Goal: Information Seeking & Learning: Learn about a topic

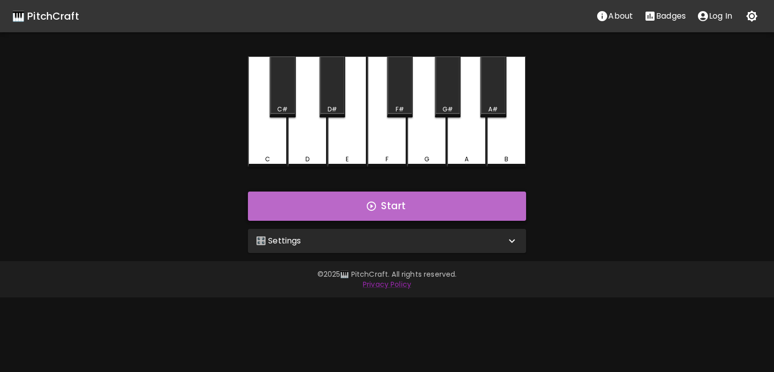
click at [389, 208] on button "Start" at bounding box center [387, 205] width 278 height 29
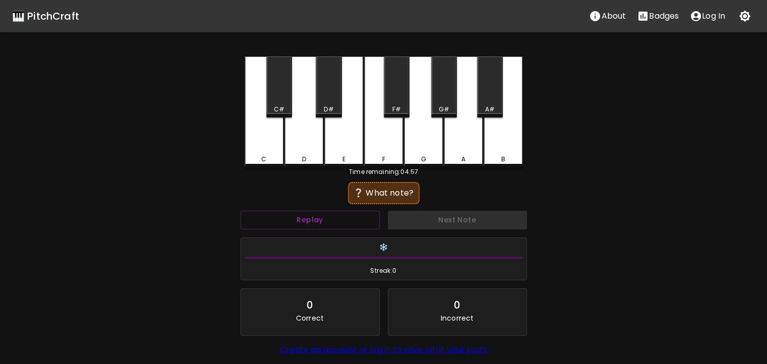
click at [374, 194] on div "❔ What note?" at bounding box center [383, 193] width 61 height 12
click at [336, 222] on button "Replay" at bounding box center [309, 220] width 139 height 19
click at [340, 219] on button "Replay" at bounding box center [309, 220] width 139 height 19
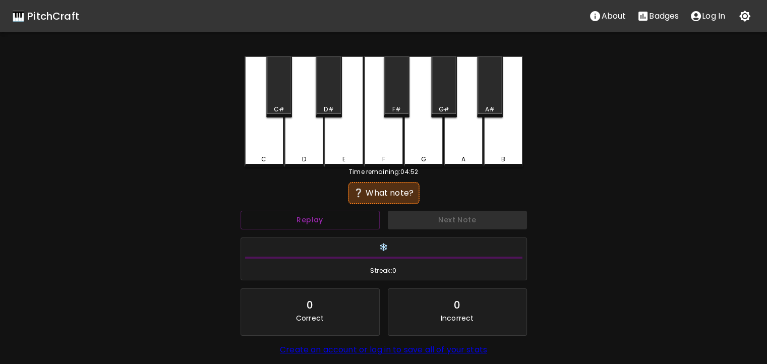
click at [343, 150] on div "E" at bounding box center [343, 111] width 39 height 111
click at [421, 131] on div "G" at bounding box center [423, 111] width 39 height 111
click at [396, 136] on div "F" at bounding box center [383, 111] width 39 height 111
click at [394, 101] on div "F#" at bounding box center [397, 86] width 26 height 61
click at [322, 93] on div "D#" at bounding box center [328, 86] width 26 height 61
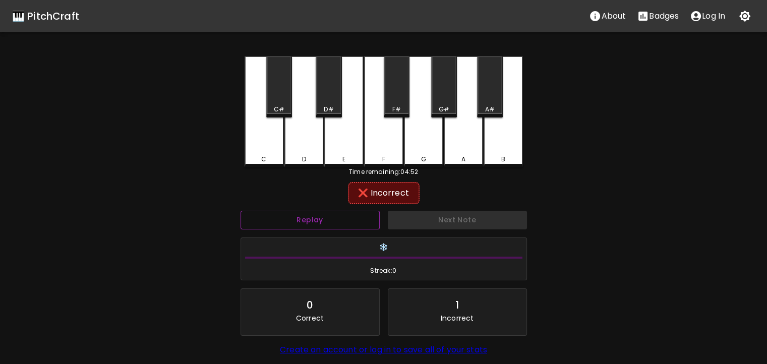
click at [333, 214] on button "Replay" at bounding box center [309, 220] width 139 height 19
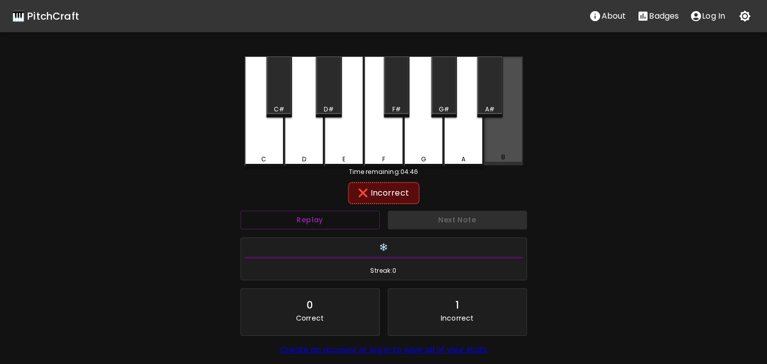
click at [496, 155] on div "B" at bounding box center [502, 157] width 37 height 9
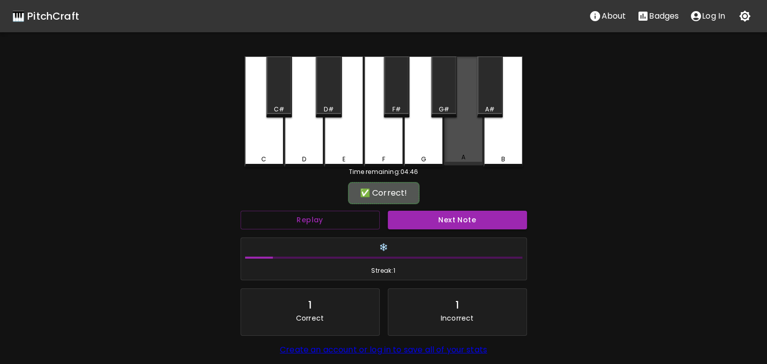
click at [468, 151] on div "A" at bounding box center [462, 110] width 39 height 109
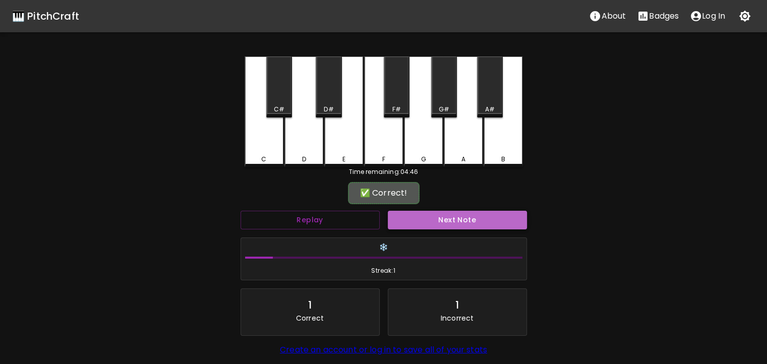
click at [416, 226] on button "Next Note" at bounding box center [457, 220] width 139 height 19
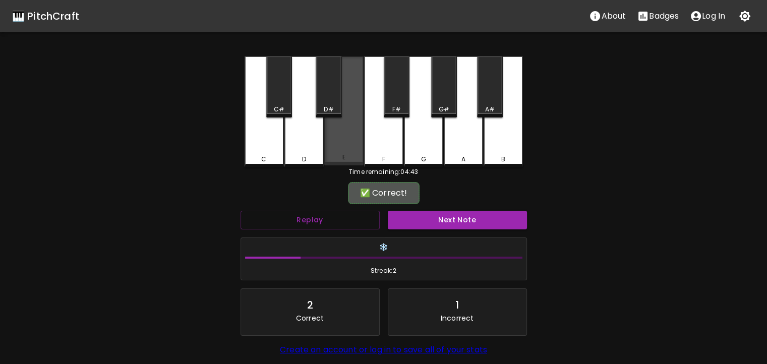
click at [349, 124] on div "E" at bounding box center [343, 110] width 39 height 109
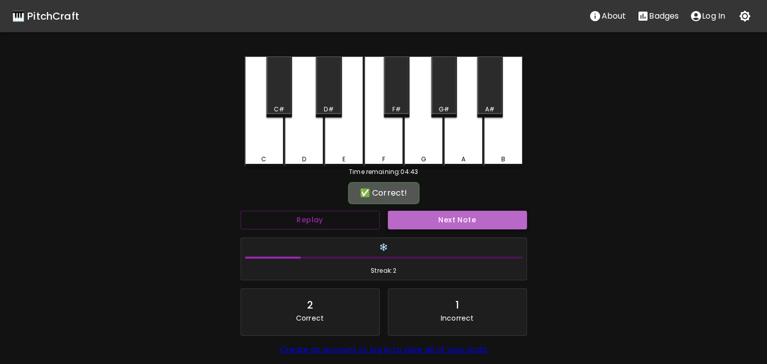
click at [424, 224] on button "Next Note" at bounding box center [457, 220] width 139 height 19
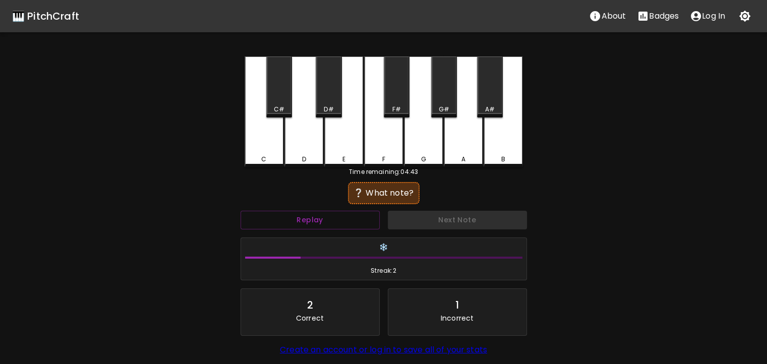
click at [394, 161] on div "F" at bounding box center [383, 159] width 37 height 9
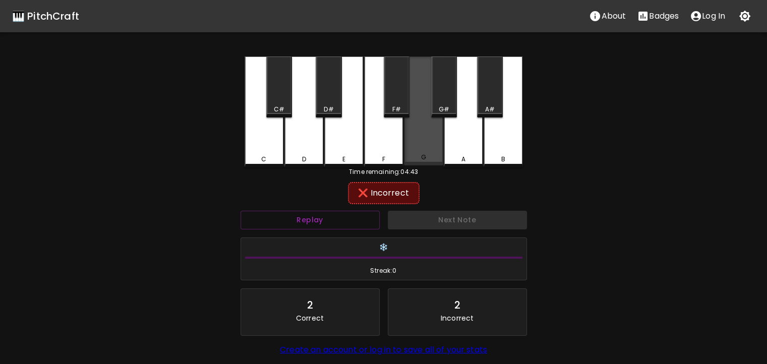
click at [423, 154] on div "G" at bounding box center [423, 110] width 39 height 109
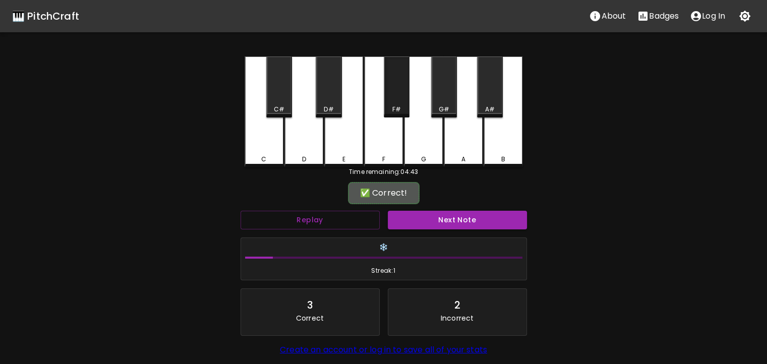
click at [395, 89] on div "F#" at bounding box center [397, 86] width 26 height 61
click at [412, 220] on button "Next Note" at bounding box center [457, 220] width 139 height 19
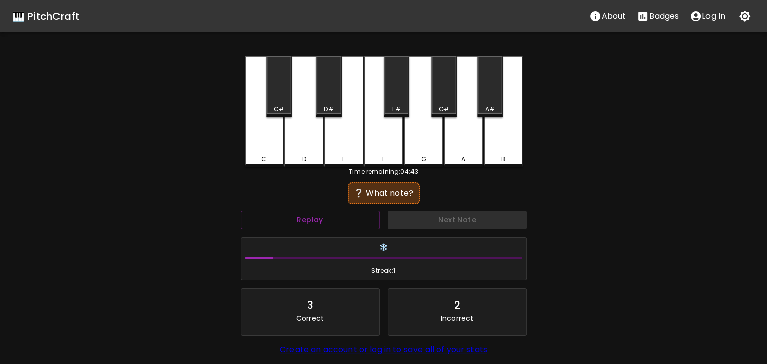
click at [288, 105] on div "C#" at bounding box center [279, 109] width 24 height 9
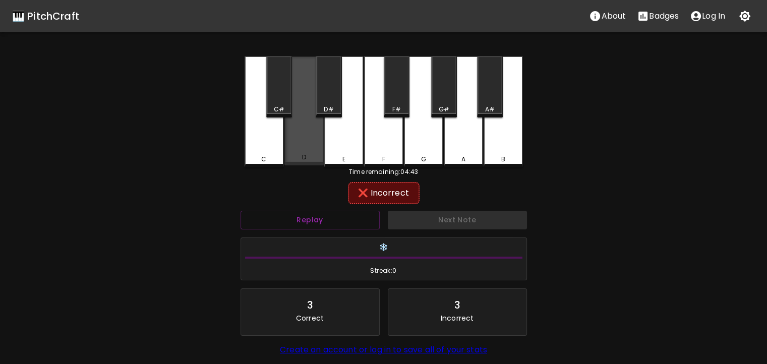
click at [300, 125] on div "D" at bounding box center [303, 110] width 39 height 109
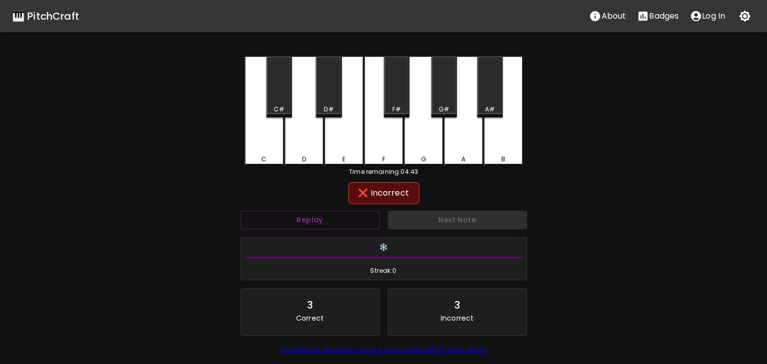
click at [272, 138] on div "C" at bounding box center [263, 111] width 39 height 111
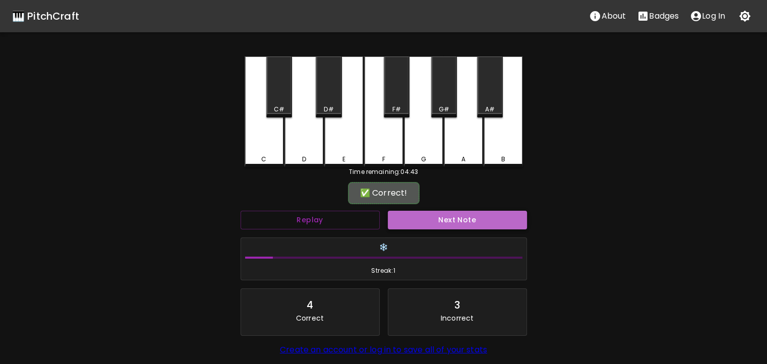
click at [452, 225] on button "Next Note" at bounding box center [457, 220] width 139 height 19
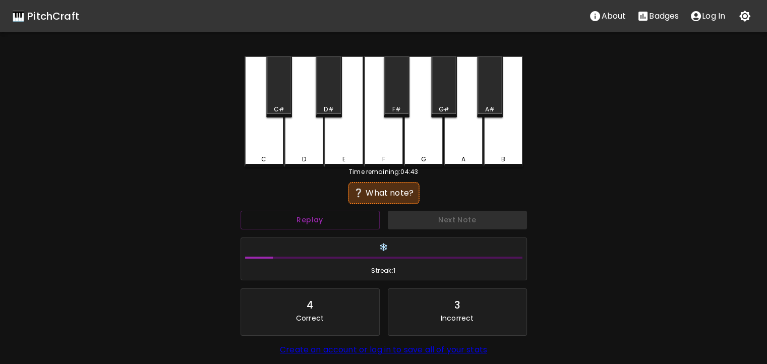
click at [271, 153] on div "C" at bounding box center [263, 111] width 39 height 111
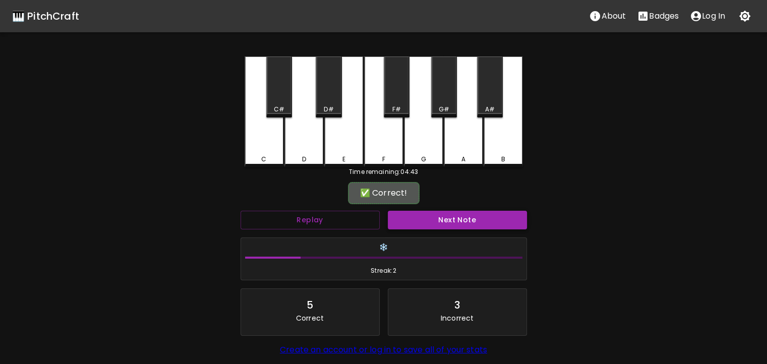
click at [472, 216] on button "Next Note" at bounding box center [457, 220] width 139 height 19
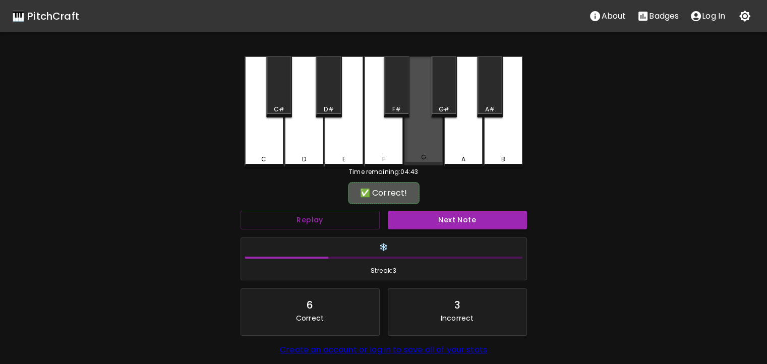
click at [423, 148] on div "G" at bounding box center [423, 110] width 39 height 109
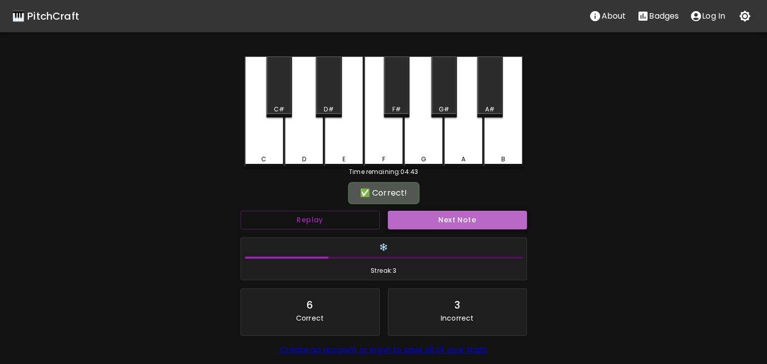
click at [408, 215] on button "Next Note" at bounding box center [457, 220] width 139 height 19
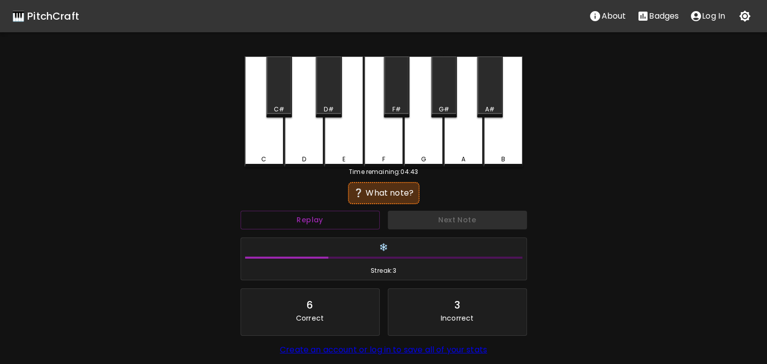
click at [396, 145] on div "F" at bounding box center [383, 111] width 39 height 111
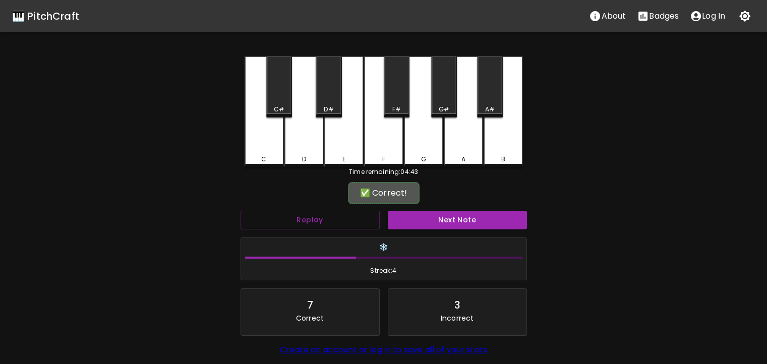
click at [417, 228] on div "Next Note" at bounding box center [457, 220] width 147 height 27
click at [425, 225] on button "Next Note" at bounding box center [457, 220] width 139 height 19
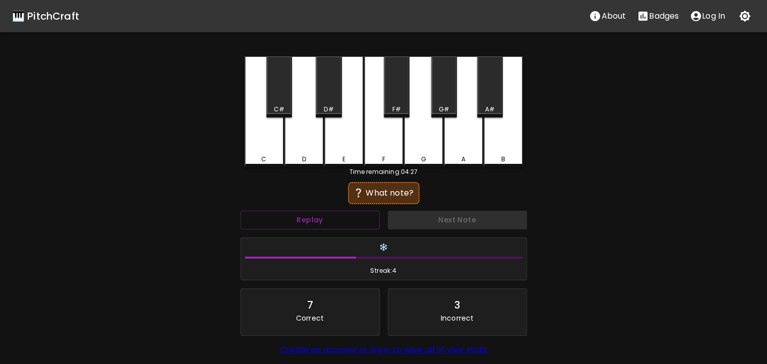
click at [386, 148] on div "F" at bounding box center [383, 111] width 39 height 111
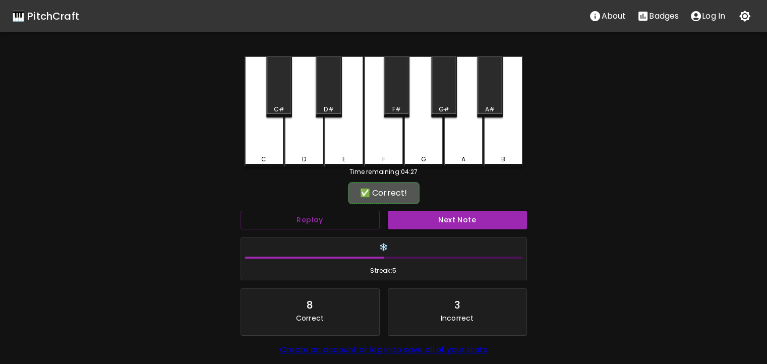
click at [419, 230] on div "Next Note" at bounding box center [457, 220] width 147 height 27
click at [444, 222] on button "Next Note" at bounding box center [457, 220] width 139 height 19
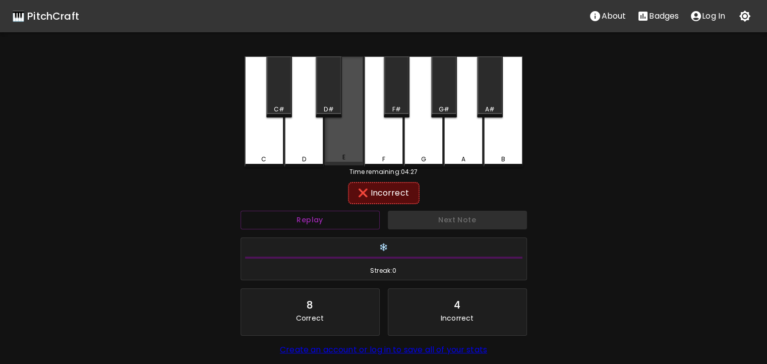
click at [357, 123] on div "E" at bounding box center [343, 110] width 39 height 109
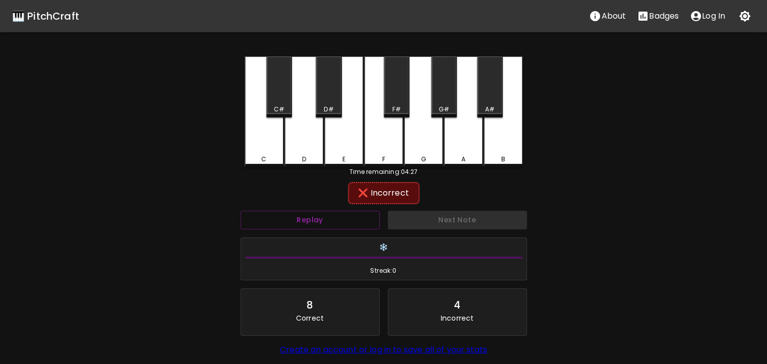
click at [309, 136] on div "D" at bounding box center [303, 111] width 39 height 111
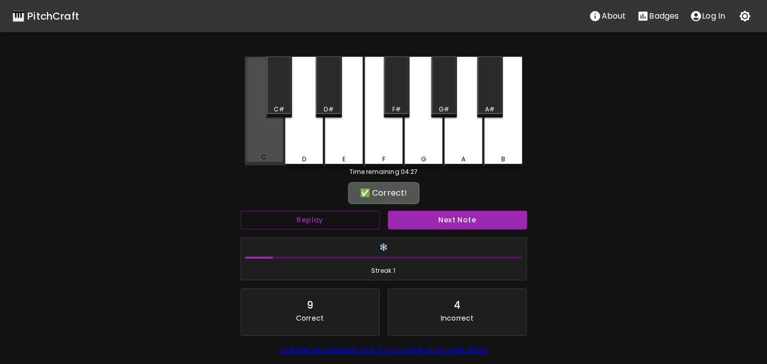
click at [266, 136] on div "C" at bounding box center [263, 110] width 39 height 109
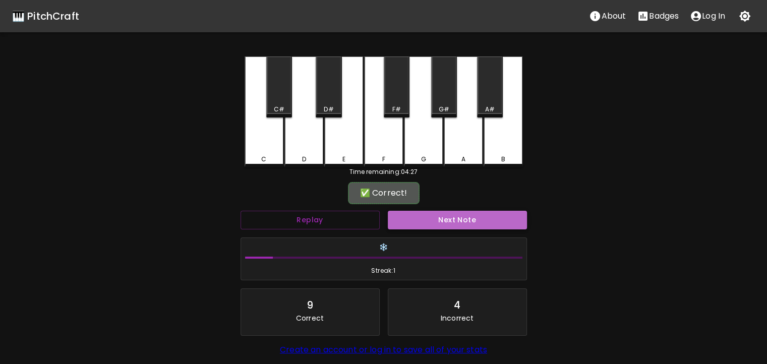
click at [450, 218] on button "Next Note" at bounding box center [457, 220] width 139 height 19
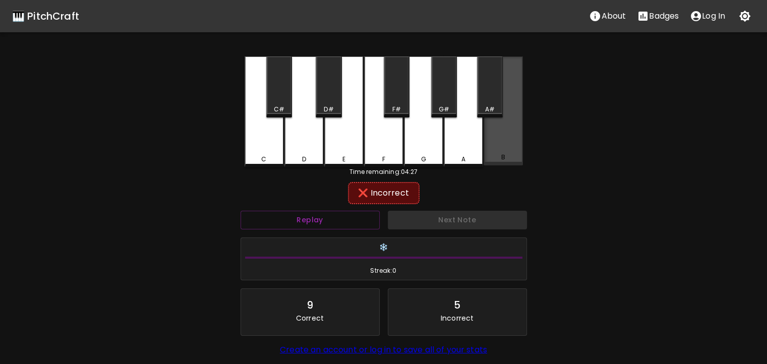
click at [499, 152] on div "B" at bounding box center [502, 110] width 39 height 109
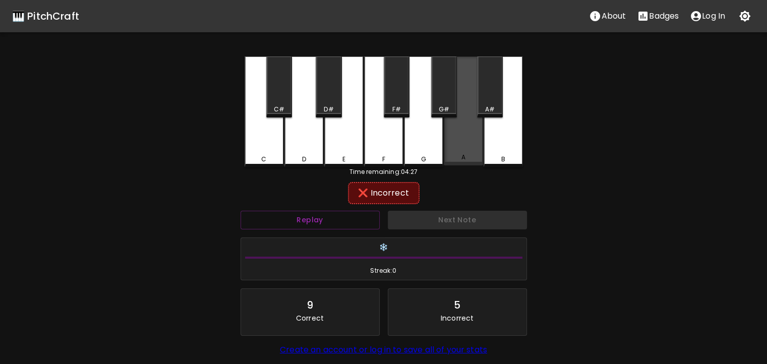
click at [464, 153] on div "A" at bounding box center [462, 110] width 39 height 109
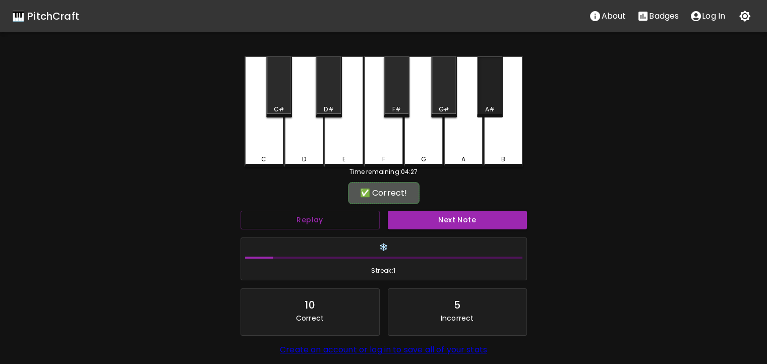
click at [490, 105] on div "A#" at bounding box center [490, 109] width 10 height 9
click at [437, 213] on button "Next Note" at bounding box center [457, 220] width 139 height 19
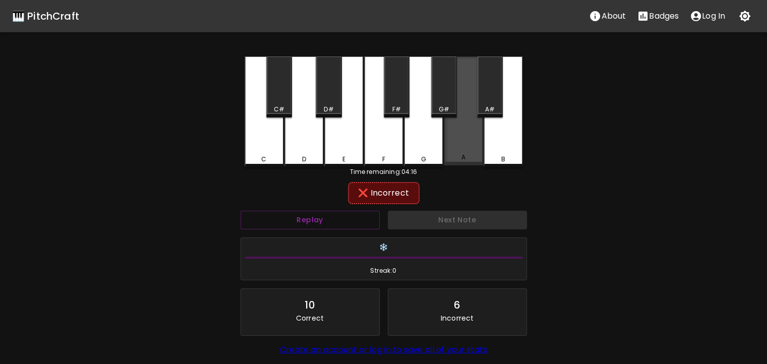
click at [463, 140] on div "A" at bounding box center [462, 110] width 39 height 109
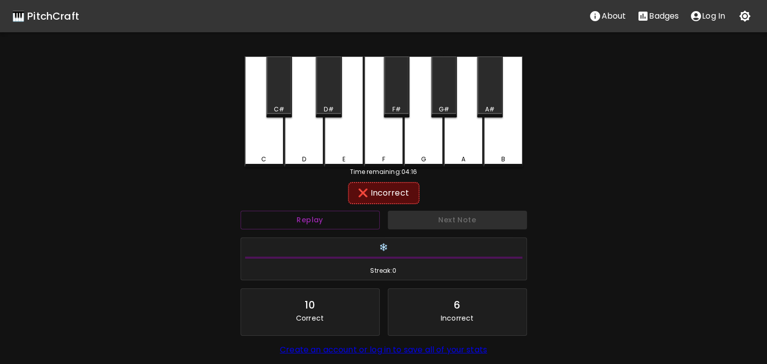
click at [440, 102] on div "G#" at bounding box center [444, 86] width 26 height 61
click at [427, 117] on div "G" at bounding box center [423, 111] width 39 height 111
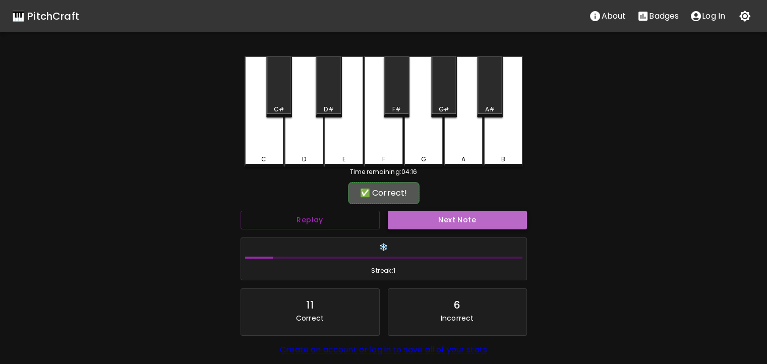
click at [431, 214] on button "Next Note" at bounding box center [457, 220] width 139 height 19
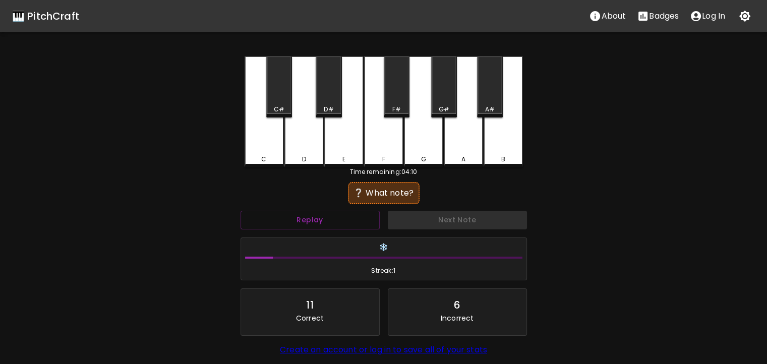
click at [278, 130] on div "C" at bounding box center [263, 111] width 39 height 111
click at [300, 132] on div "D" at bounding box center [303, 111] width 39 height 111
click at [287, 97] on div "C#" at bounding box center [279, 86] width 26 height 61
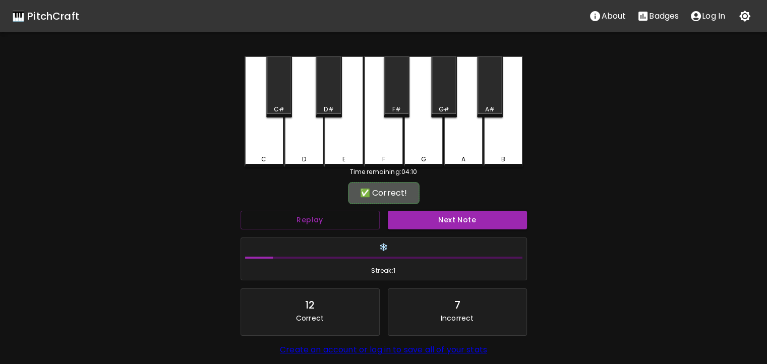
click at [414, 208] on div "Next Note" at bounding box center [457, 220] width 147 height 27
click at [395, 216] on button "Next Note" at bounding box center [457, 220] width 139 height 19
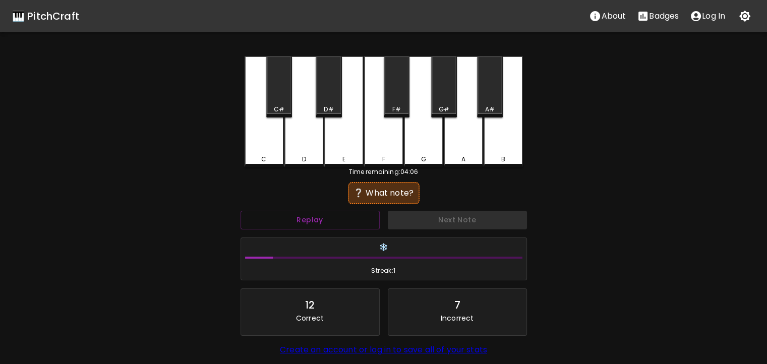
click at [344, 129] on div "E" at bounding box center [343, 111] width 39 height 111
click at [307, 132] on div "D" at bounding box center [303, 111] width 39 height 111
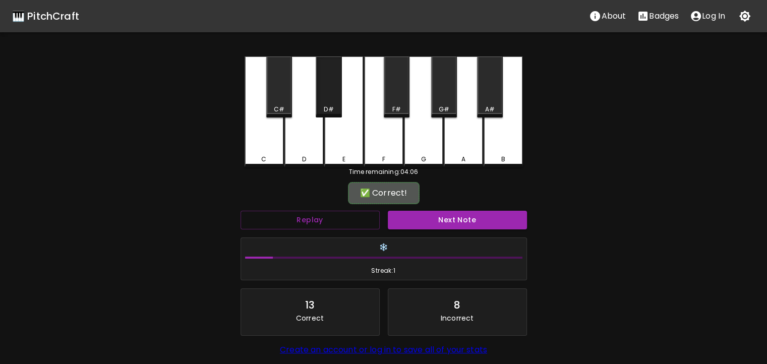
click at [333, 92] on div "D#" at bounding box center [328, 86] width 26 height 61
click at [402, 216] on button "Next Note" at bounding box center [457, 220] width 139 height 19
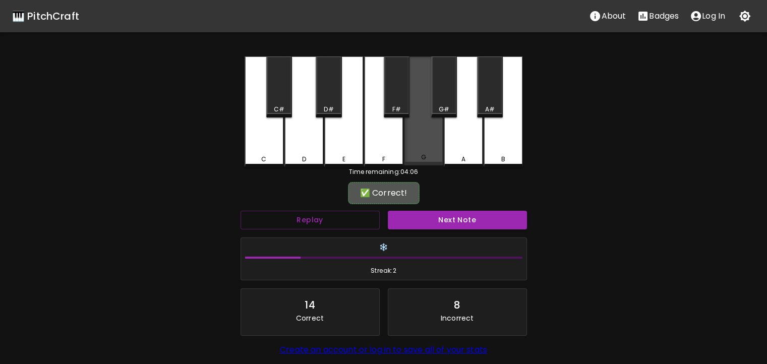
click at [420, 146] on div "G" at bounding box center [423, 110] width 39 height 109
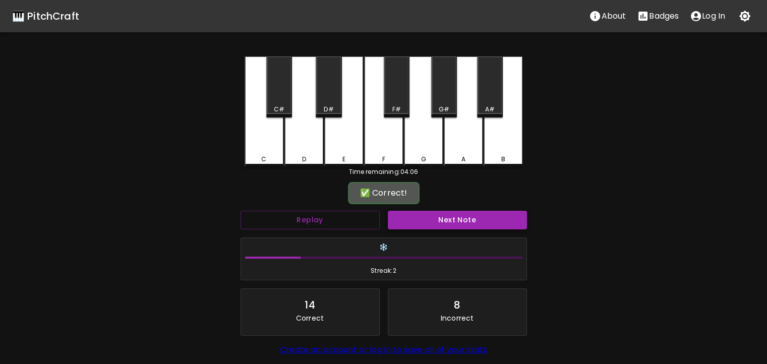
click at [416, 212] on button "Next Note" at bounding box center [457, 220] width 139 height 19
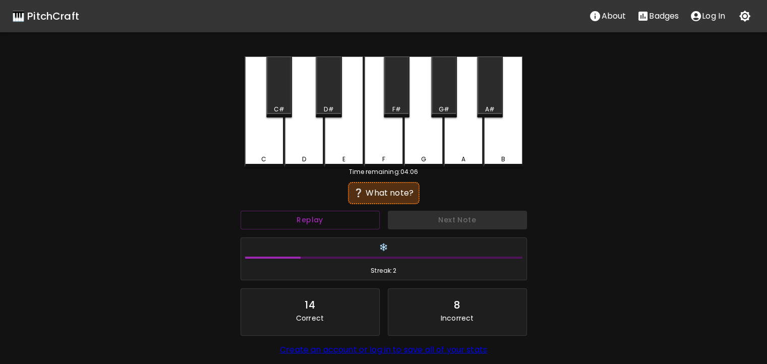
click at [272, 138] on div "C" at bounding box center [263, 111] width 39 height 111
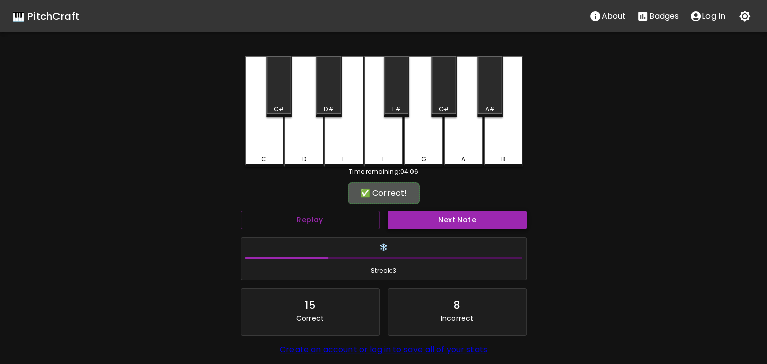
click at [406, 212] on button "Next Note" at bounding box center [457, 220] width 139 height 19
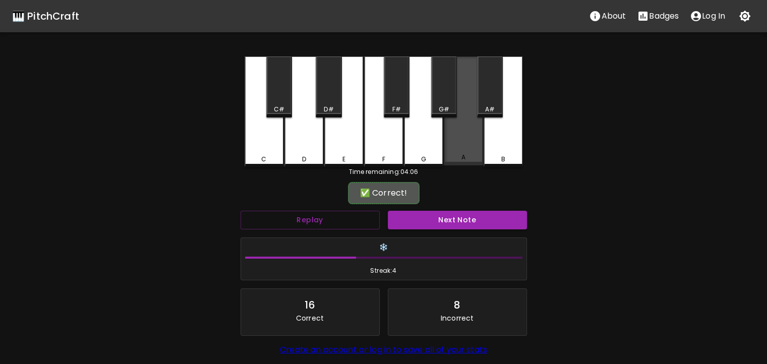
click at [461, 154] on div "A" at bounding box center [462, 110] width 39 height 109
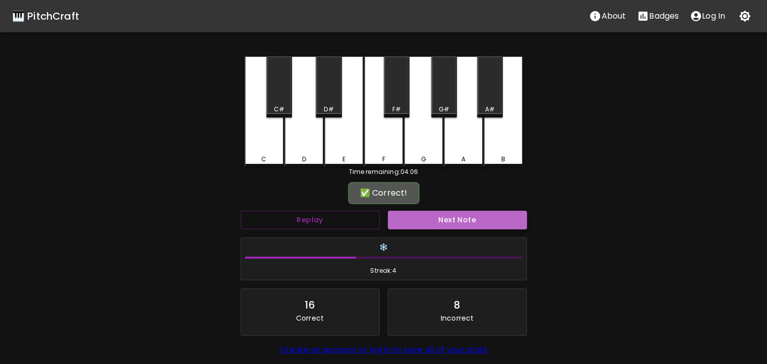
click at [448, 219] on button "Next Note" at bounding box center [457, 220] width 139 height 19
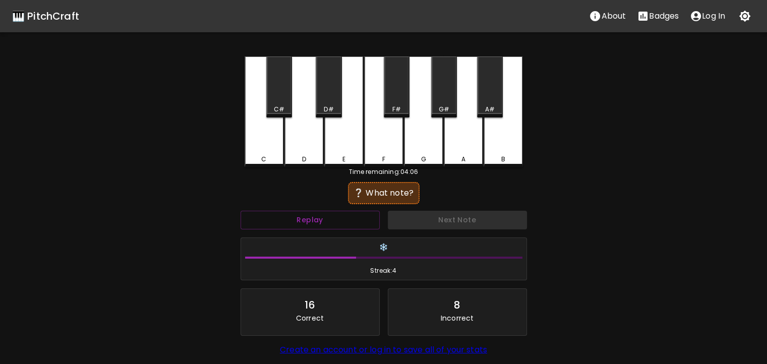
click at [499, 168] on div "Time remaining: 04:06" at bounding box center [383, 171] width 278 height 9
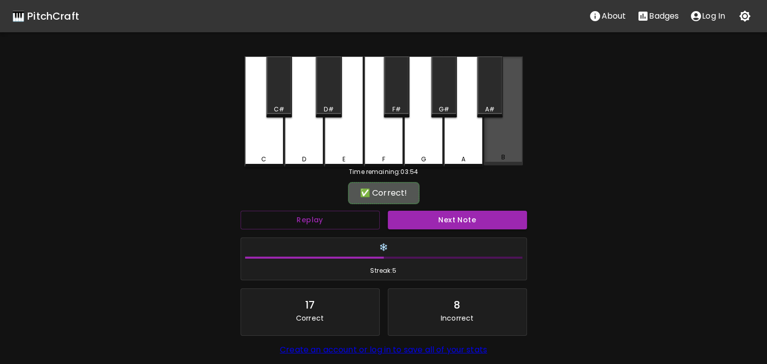
click at [503, 164] on div "B" at bounding box center [502, 110] width 39 height 109
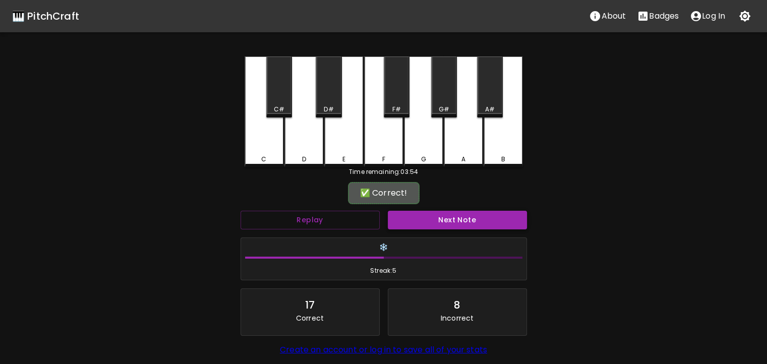
click at [451, 223] on button "Next Note" at bounding box center [457, 220] width 139 height 19
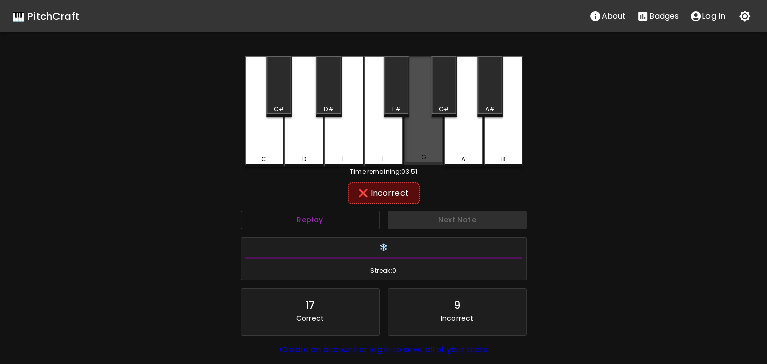
click at [422, 144] on div "G" at bounding box center [423, 110] width 39 height 109
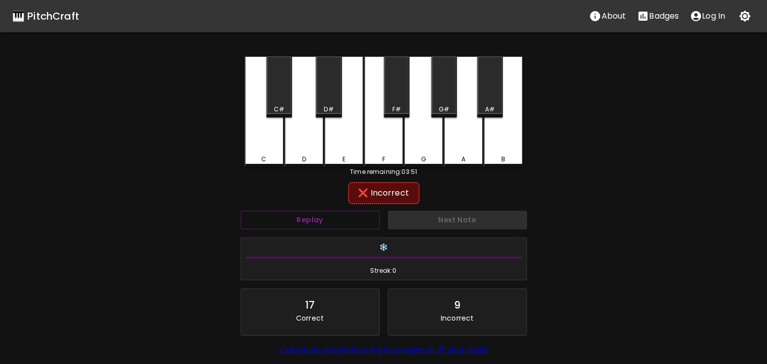
click at [393, 144] on div "F" at bounding box center [383, 111] width 39 height 111
click at [388, 96] on div "F#" at bounding box center [397, 86] width 26 height 61
click at [349, 102] on div "E" at bounding box center [343, 111] width 39 height 111
click at [327, 92] on div "D#" at bounding box center [328, 86] width 26 height 61
click at [290, 121] on div "D" at bounding box center [303, 111] width 39 height 111
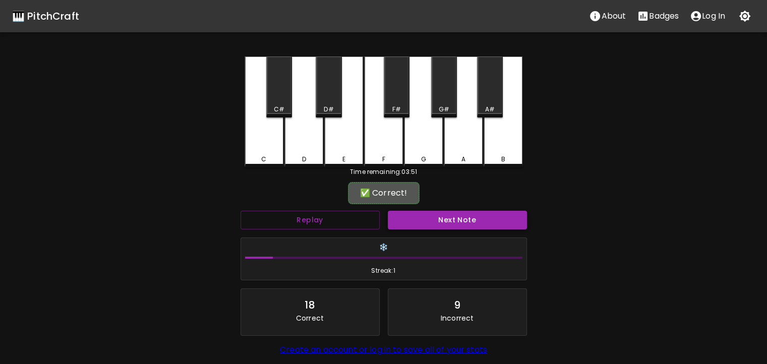
click at [456, 223] on button "Next Note" at bounding box center [457, 220] width 139 height 19
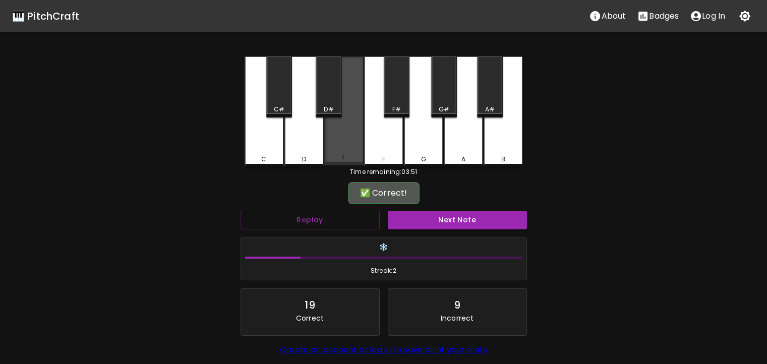
click at [361, 146] on div "E" at bounding box center [343, 110] width 39 height 109
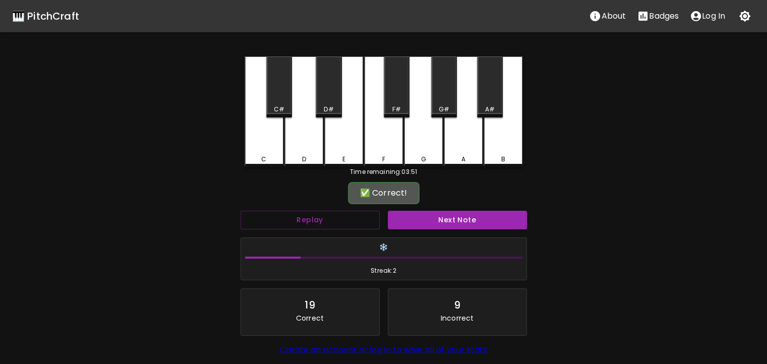
click at [404, 208] on div "Next Note" at bounding box center [457, 220] width 147 height 27
click at [406, 223] on button "Next Note" at bounding box center [457, 220] width 139 height 19
click at [436, 108] on div "G#" at bounding box center [444, 109] width 24 height 9
click at [424, 220] on button "Next Note" at bounding box center [457, 220] width 139 height 19
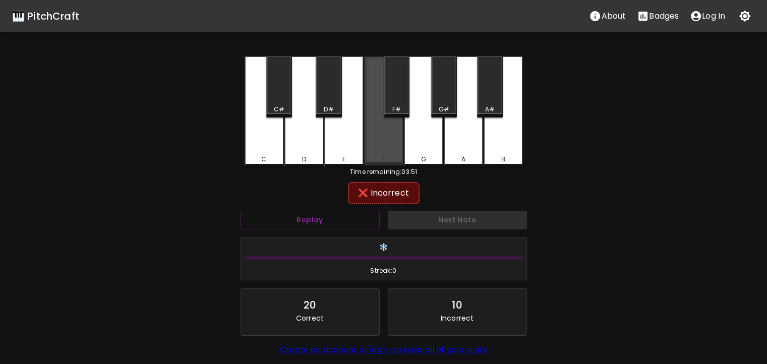
click at [402, 125] on div "F" at bounding box center [383, 110] width 39 height 109
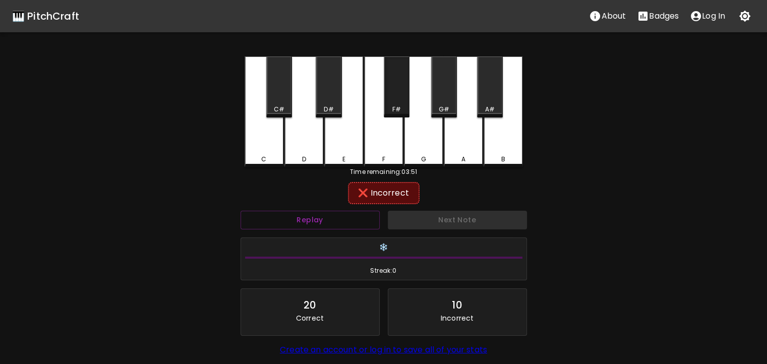
click at [400, 87] on div "F#" at bounding box center [397, 86] width 26 height 61
click at [417, 102] on div "G" at bounding box center [423, 111] width 39 height 111
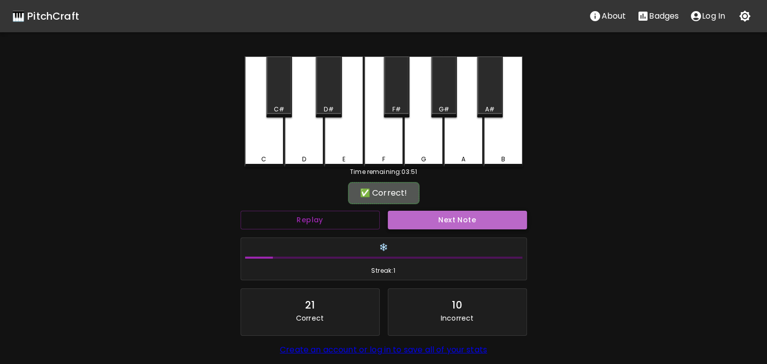
click at [451, 212] on button "Next Note" at bounding box center [457, 220] width 139 height 19
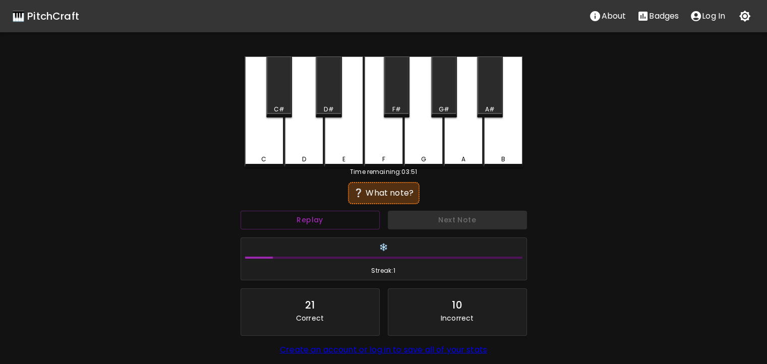
click at [428, 142] on div "G" at bounding box center [423, 111] width 39 height 111
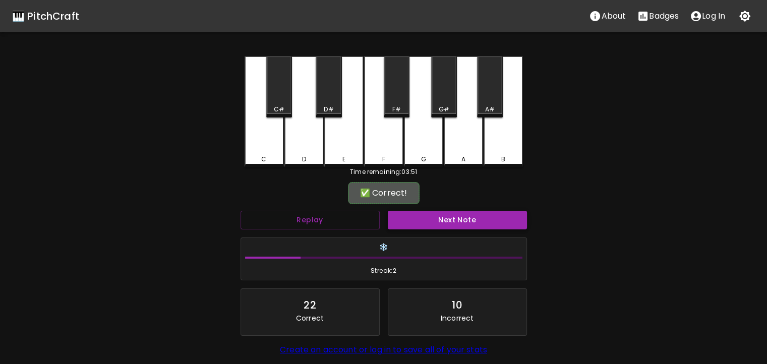
click at [435, 215] on button "Next Note" at bounding box center [457, 220] width 139 height 19
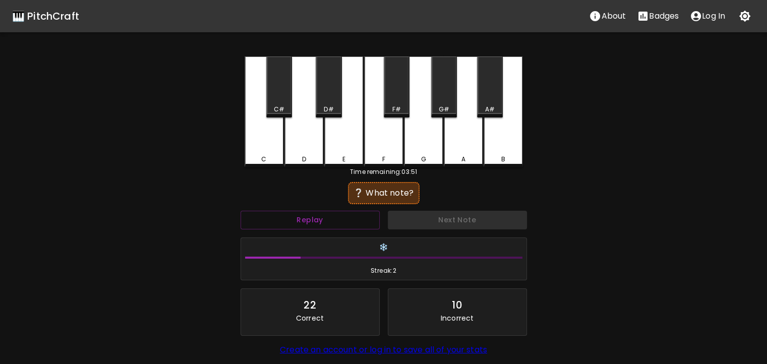
click at [355, 144] on div "E" at bounding box center [343, 111] width 39 height 111
click at [309, 139] on div "D" at bounding box center [303, 111] width 39 height 111
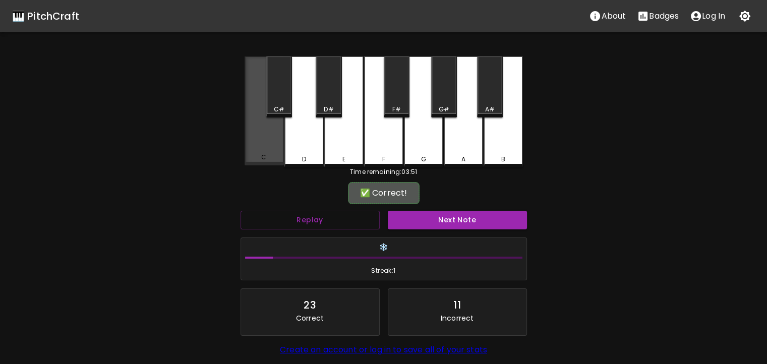
click at [266, 136] on div "C" at bounding box center [263, 110] width 39 height 109
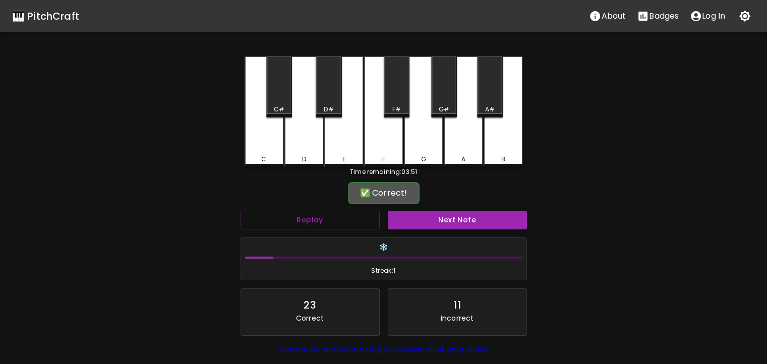
click at [443, 224] on button "Next Note" at bounding box center [457, 220] width 139 height 19
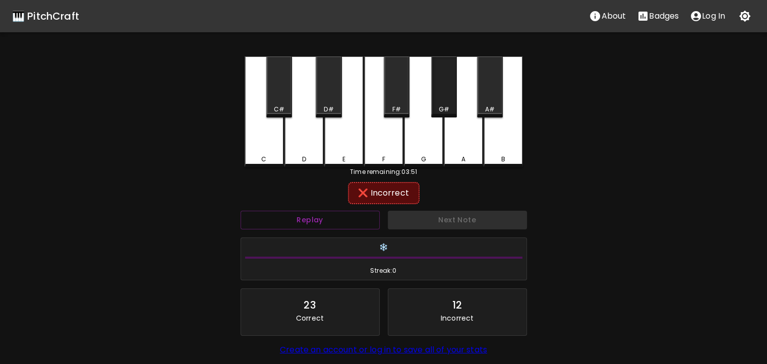
click at [445, 109] on div "G#" at bounding box center [443, 109] width 11 height 9
click at [456, 119] on div "A" at bounding box center [462, 111] width 39 height 111
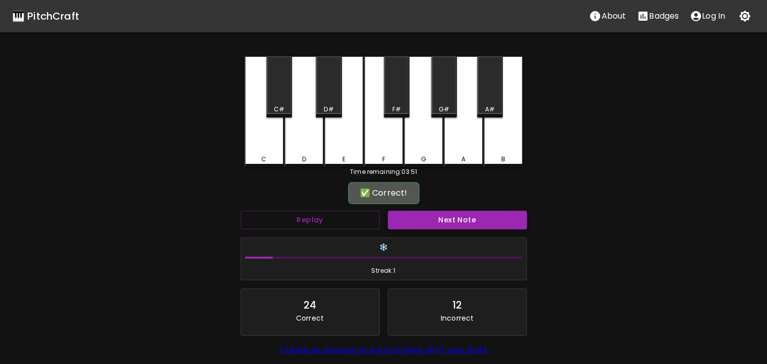
click at [414, 218] on button "Next Note" at bounding box center [457, 220] width 139 height 19
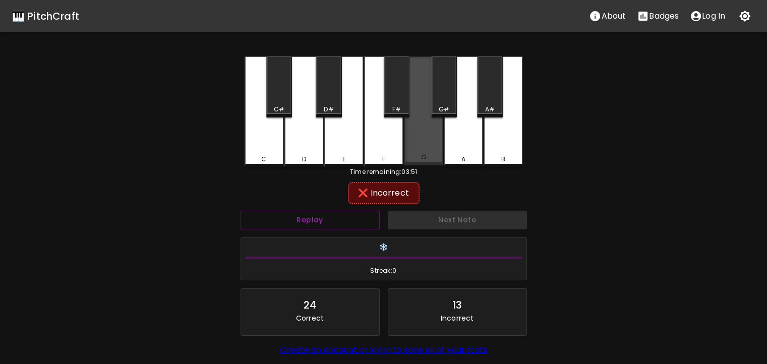
click at [411, 137] on div "G" at bounding box center [423, 110] width 39 height 109
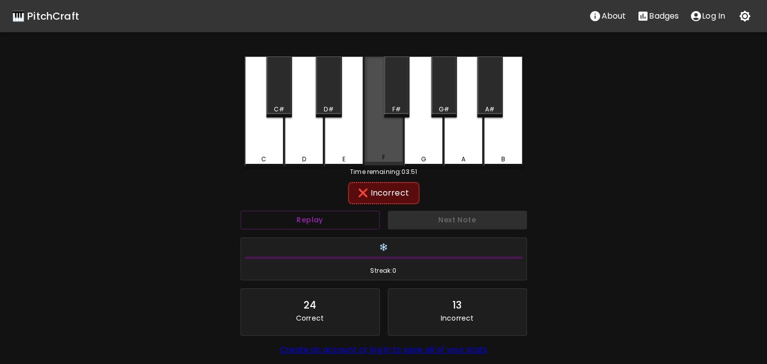
click at [395, 154] on div "F" at bounding box center [383, 110] width 39 height 109
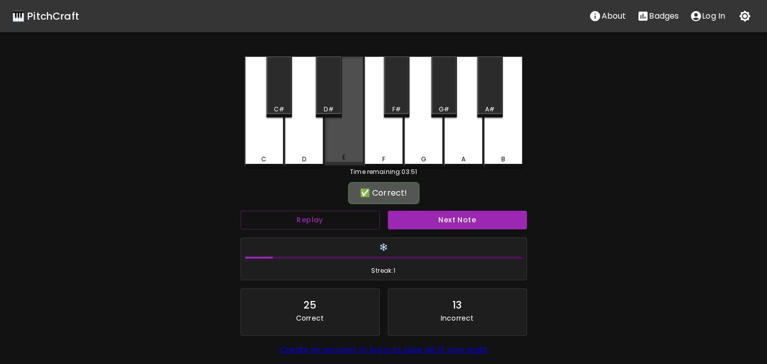
click at [357, 98] on div "E" at bounding box center [343, 110] width 39 height 109
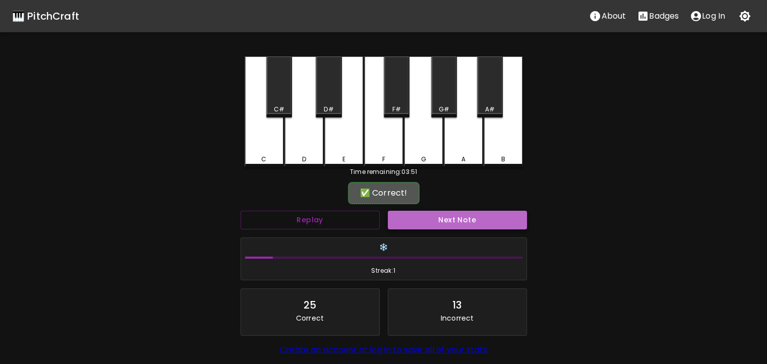
click at [443, 223] on button "Next Note" at bounding box center [457, 220] width 139 height 19
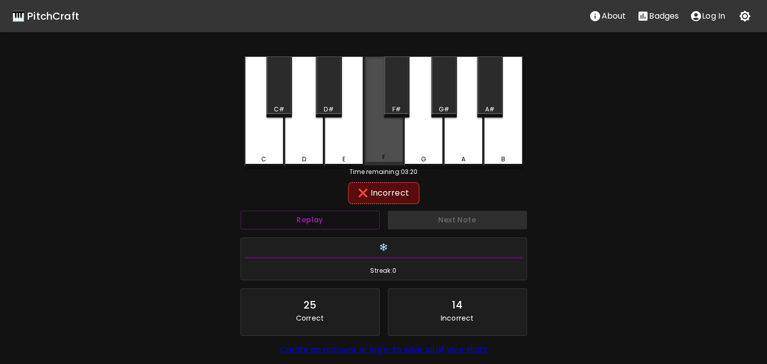
click at [390, 143] on div "F" at bounding box center [383, 110] width 39 height 109
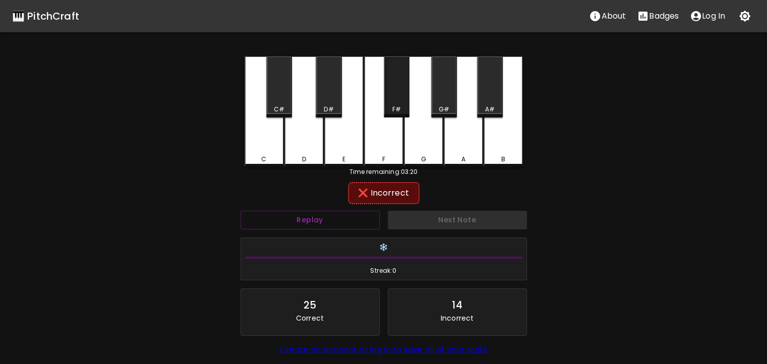
click at [397, 93] on div "F#" at bounding box center [397, 86] width 26 height 61
click at [339, 99] on div "D#" at bounding box center [328, 86] width 26 height 61
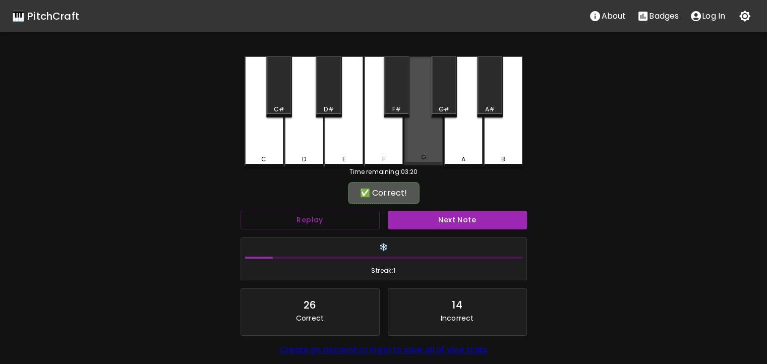
click at [424, 98] on div "G" at bounding box center [423, 110] width 39 height 109
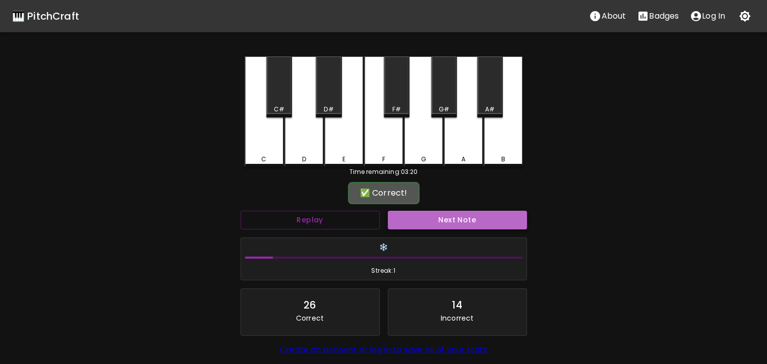
click at [416, 211] on button "Next Note" at bounding box center [457, 220] width 139 height 19
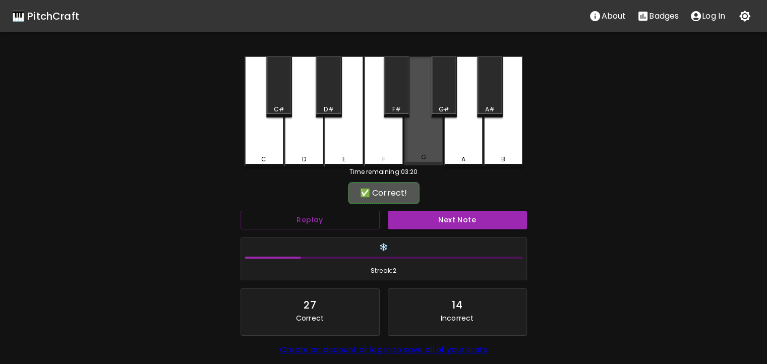
click at [423, 154] on div "G" at bounding box center [423, 110] width 39 height 109
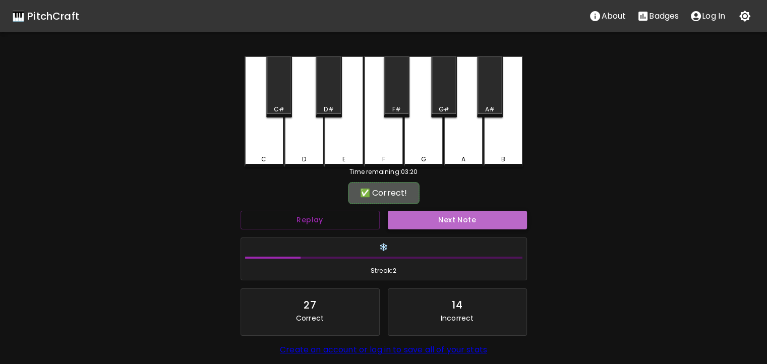
click at [419, 212] on button "Next Note" at bounding box center [457, 220] width 139 height 19
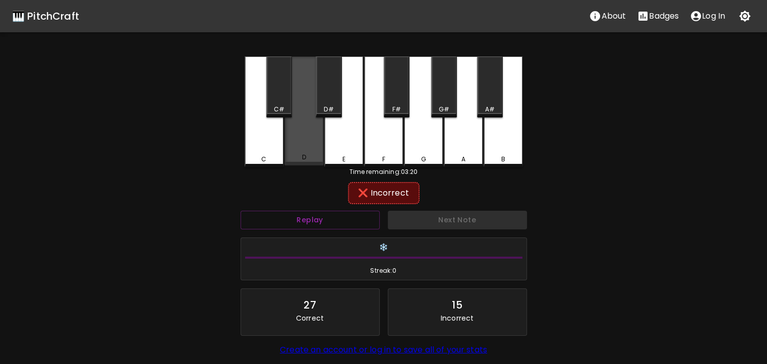
click at [306, 132] on div "D" at bounding box center [303, 110] width 39 height 109
click at [286, 147] on div "D" at bounding box center [303, 110] width 39 height 109
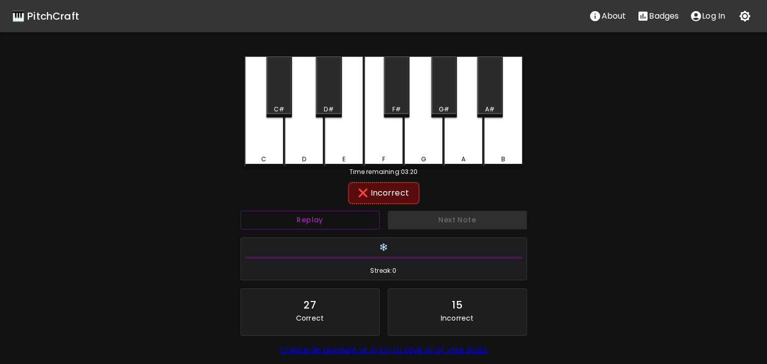
click at [276, 132] on div "C" at bounding box center [263, 111] width 39 height 111
click at [286, 104] on div "C#" at bounding box center [279, 86] width 26 height 61
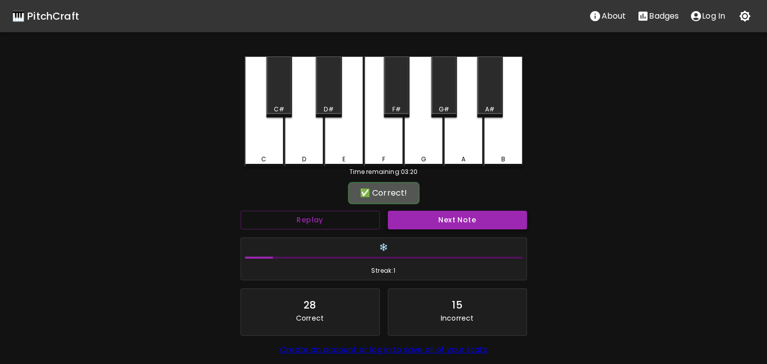
click at [406, 212] on button "Next Note" at bounding box center [457, 220] width 139 height 19
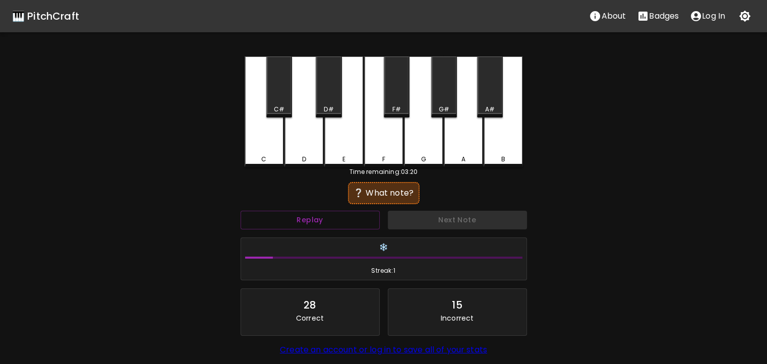
click at [276, 94] on div "C#" at bounding box center [279, 86] width 26 height 61
click at [265, 129] on div "C" at bounding box center [263, 111] width 39 height 111
click at [321, 126] on div "D" at bounding box center [303, 111] width 39 height 111
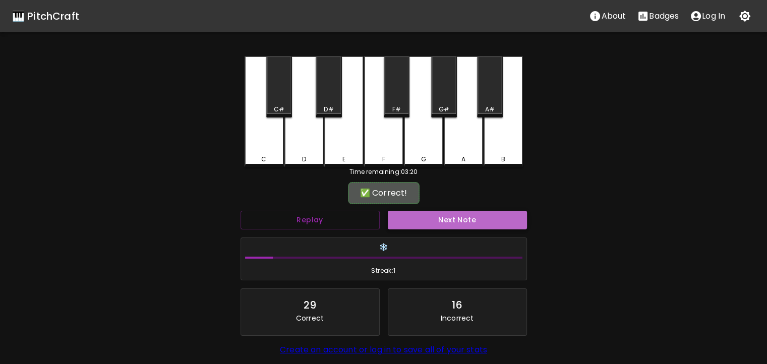
click at [407, 211] on button "Next Note" at bounding box center [457, 220] width 139 height 19
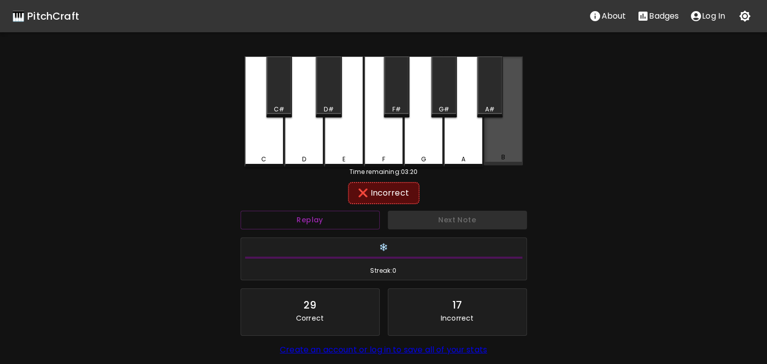
click at [502, 123] on div "B" at bounding box center [502, 110] width 39 height 109
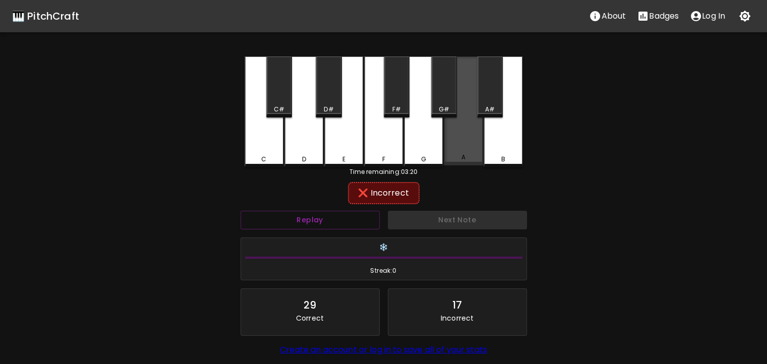
click at [469, 126] on div "A" at bounding box center [462, 110] width 39 height 109
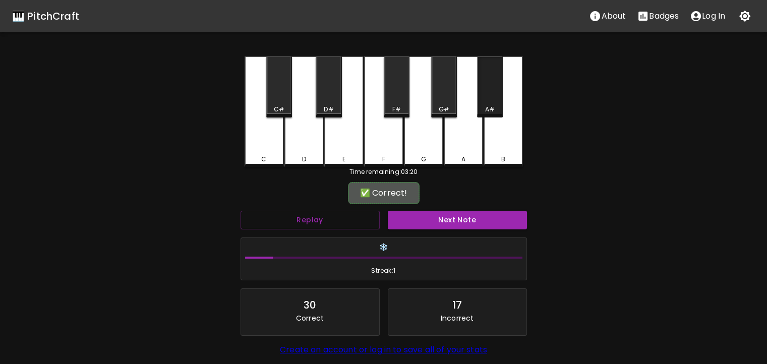
click at [478, 94] on div "A#" at bounding box center [490, 86] width 26 height 61
click at [476, 221] on button "Next Note" at bounding box center [457, 220] width 139 height 19
